Goal: Find specific page/section

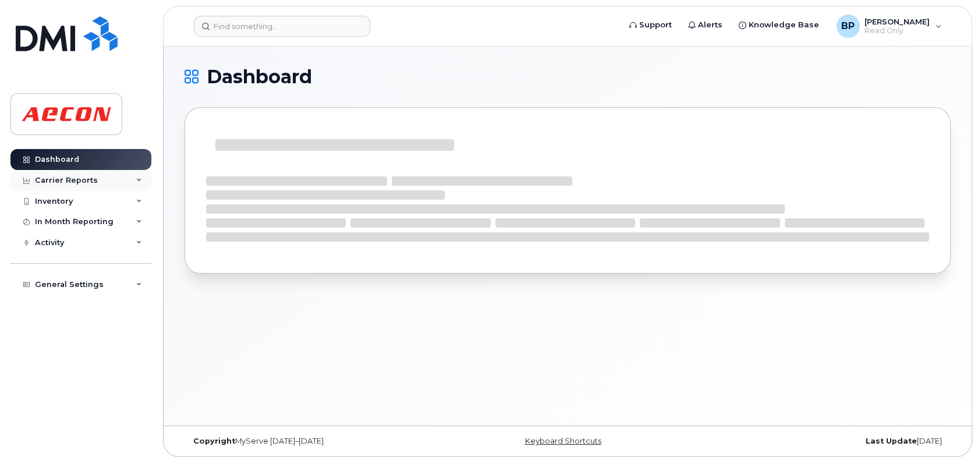
click at [68, 180] on div "Carrier Reports" at bounding box center [66, 180] width 63 height 9
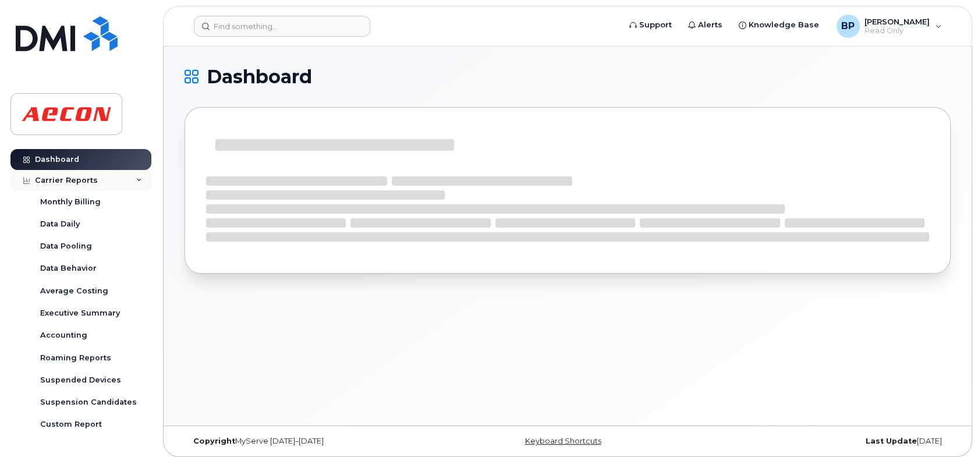
click at [70, 179] on div "Carrier Reports" at bounding box center [66, 180] width 63 height 9
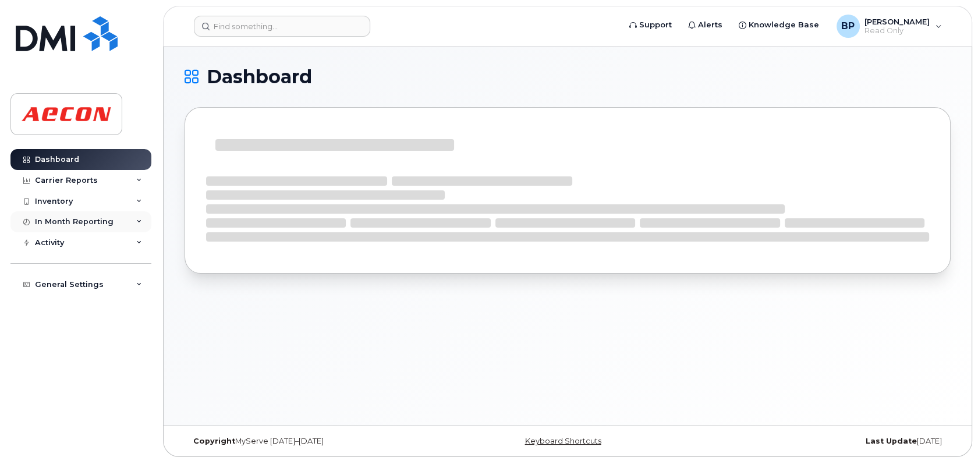
click at [100, 223] on div "In Month Reporting" at bounding box center [74, 221] width 79 height 9
click at [82, 243] on div "Activity" at bounding box center [80, 242] width 141 height 21
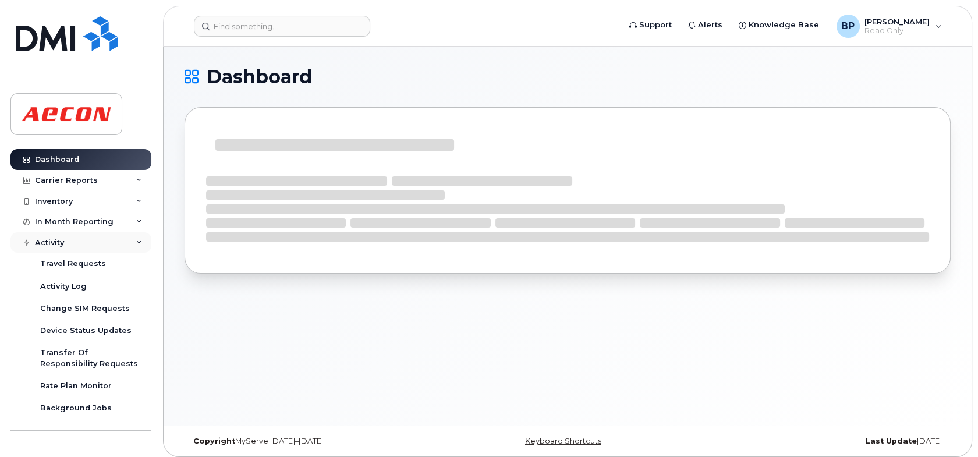
click at [88, 248] on div "Activity" at bounding box center [80, 242] width 141 height 21
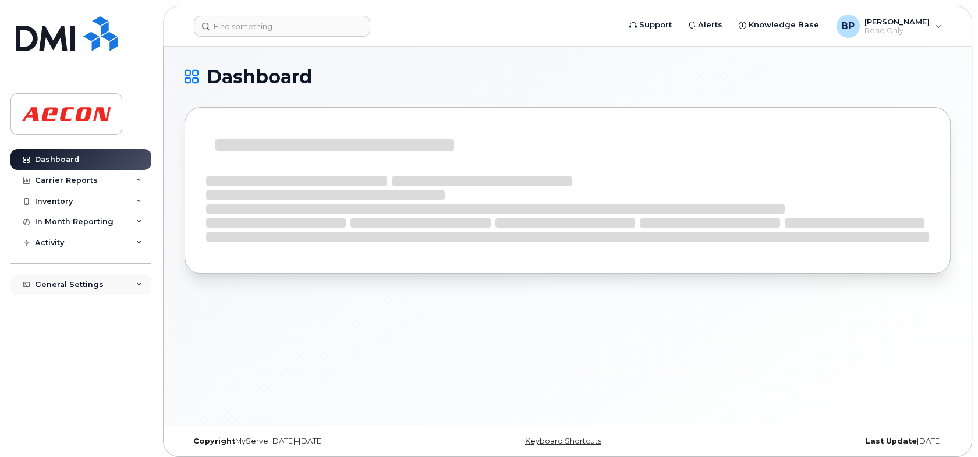
click at [97, 286] on div "General Settings" at bounding box center [69, 284] width 69 height 9
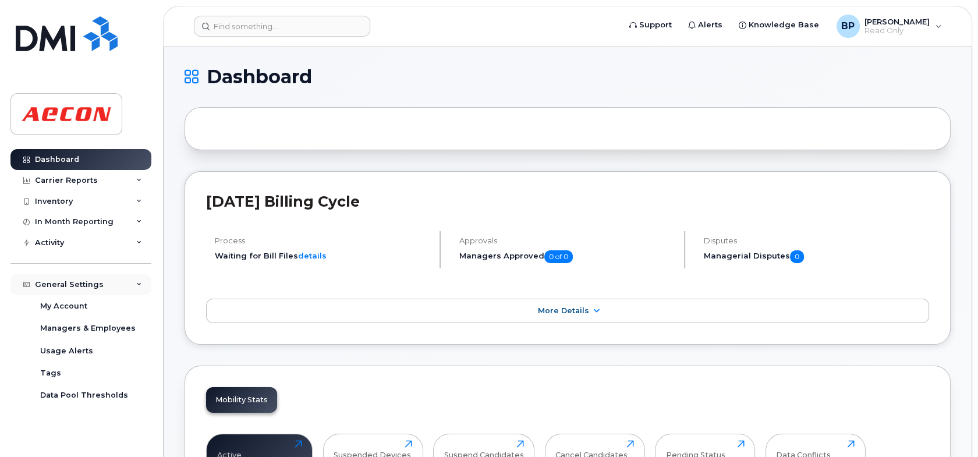
click at [97, 286] on div "General Settings" at bounding box center [69, 284] width 69 height 9
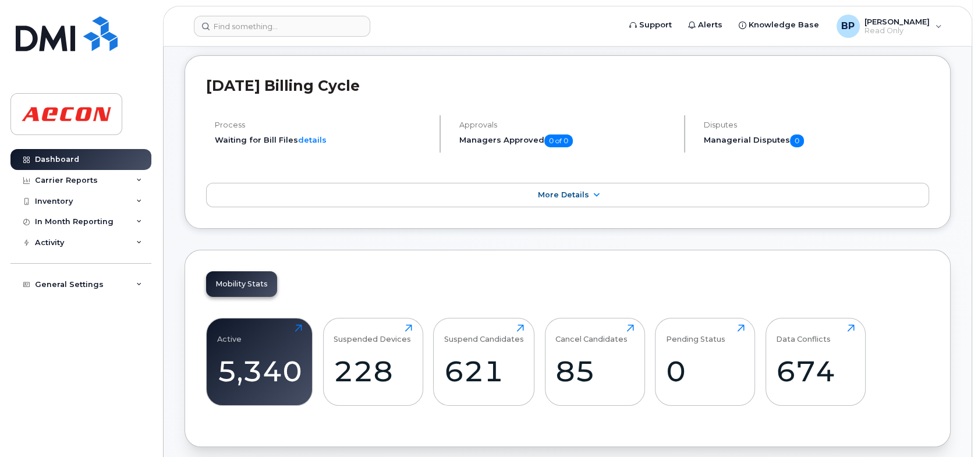
scroll to position [116, 0]
click at [569, 194] on span "More Details" at bounding box center [563, 194] width 51 height 9
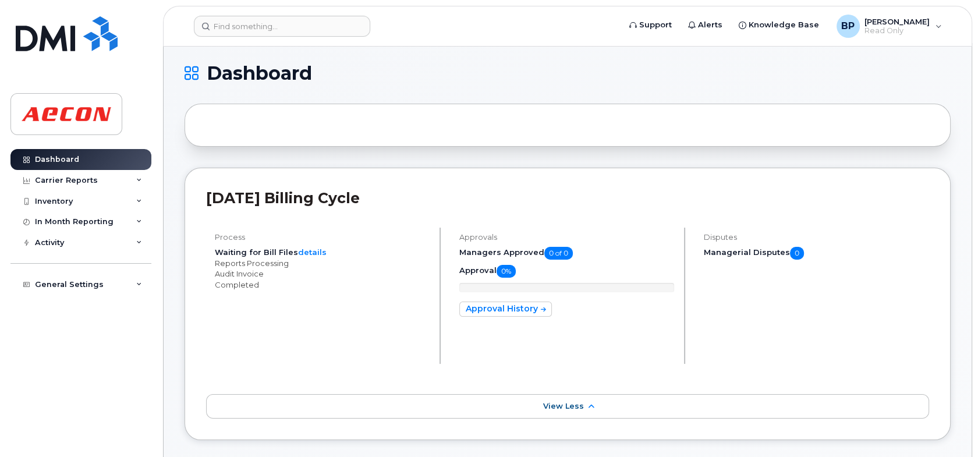
scroll to position [0, 0]
